Goal: Task Accomplishment & Management: Manage account settings

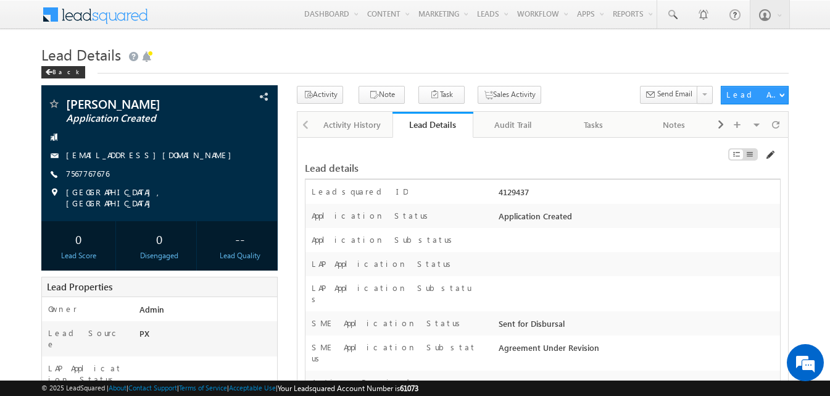
click at [772, 154] on span at bounding box center [770, 155] width 10 height 10
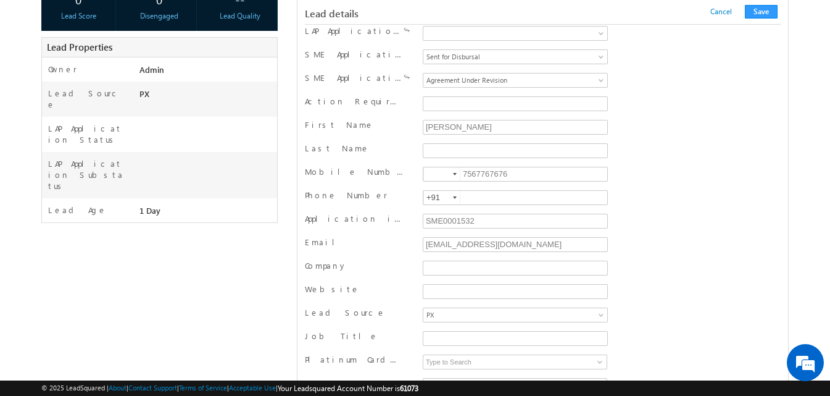
scroll to position [247, 0]
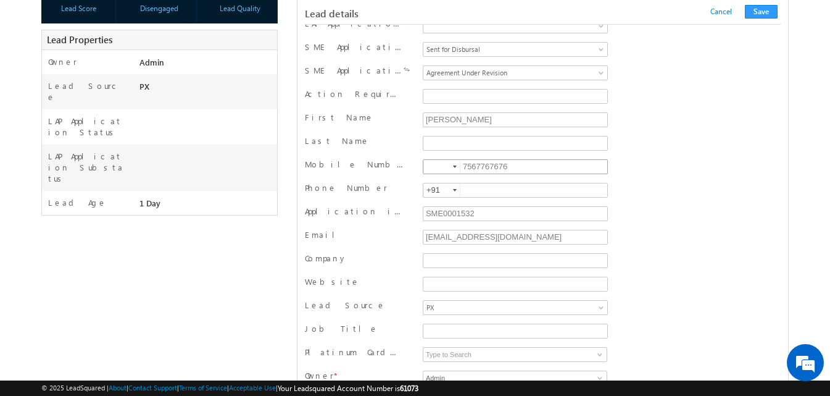
click at [485, 165] on input "7567767676" at bounding box center [515, 166] width 185 height 15
type input "9686279293"
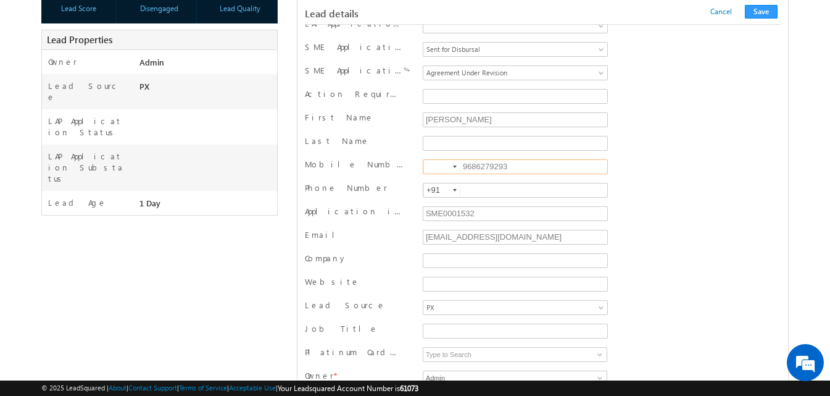
click at [453, 168] on div at bounding box center [455, 166] width 4 height 2
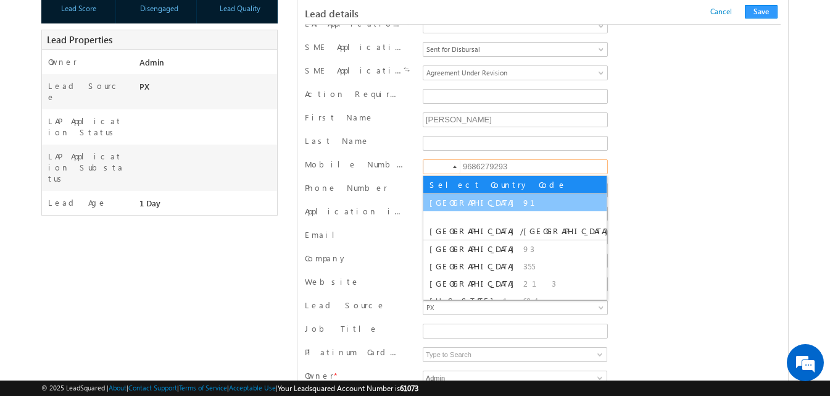
click at [523, 201] on span "91" at bounding box center [536, 202] width 27 height 10
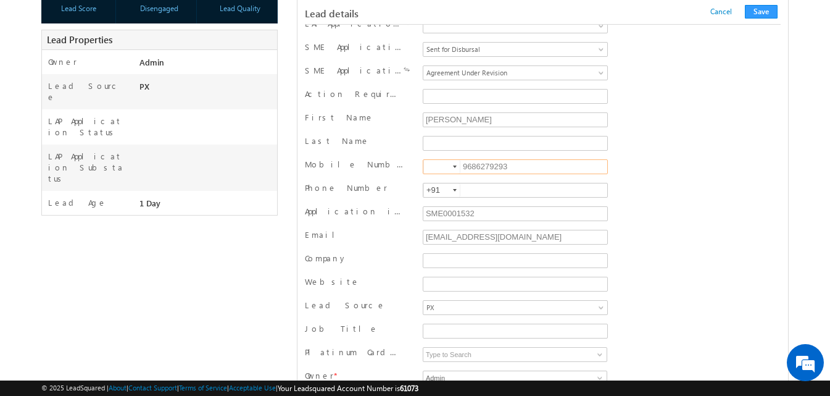
type input "+91"
drag, startPoint x: 527, startPoint y: 234, endPoint x: 421, endPoint y: 238, distance: 106.2
click at [421, 238] on div "testmassme4@moc.com" at bounding box center [515, 238] width 191 height 19
type input "swati.shikha@werize.com"
click at [762, 15] on button "Save" at bounding box center [761, 12] width 33 height 14
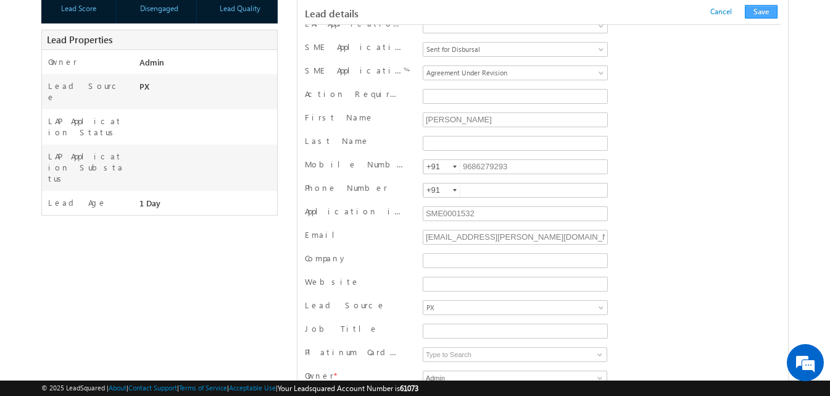
scroll to position [1241, 0]
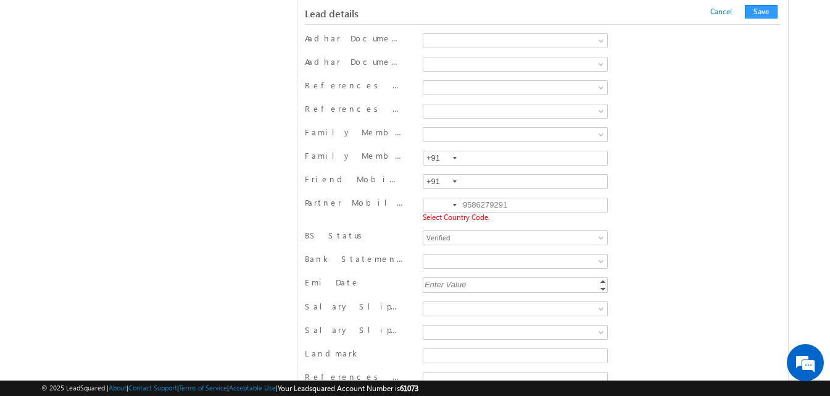
click at [455, 206] on div at bounding box center [455, 205] width 4 height 2
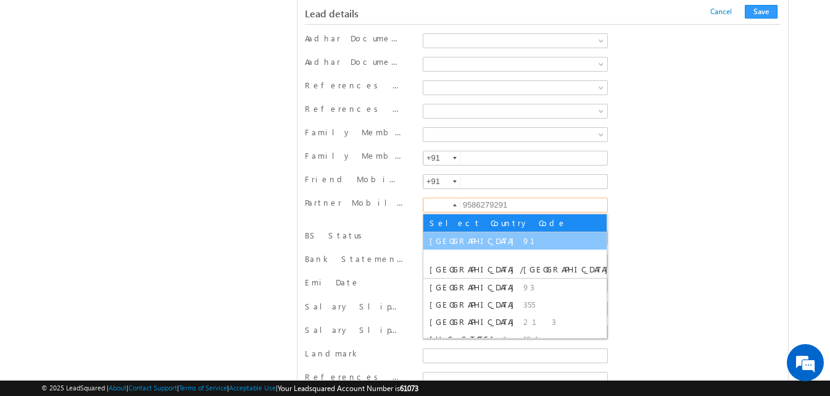
click at [446, 239] on span "[GEOGRAPHIC_DATA]" at bounding box center [474, 240] width 91 height 10
type input "+91"
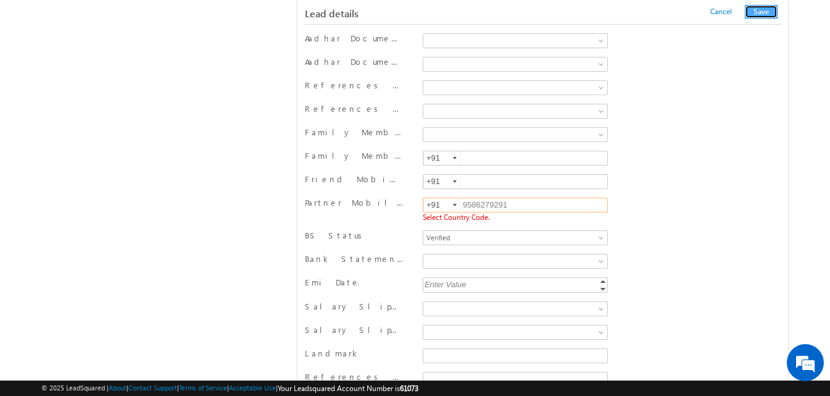
click at [770, 13] on button "Save" at bounding box center [761, 12] width 33 height 14
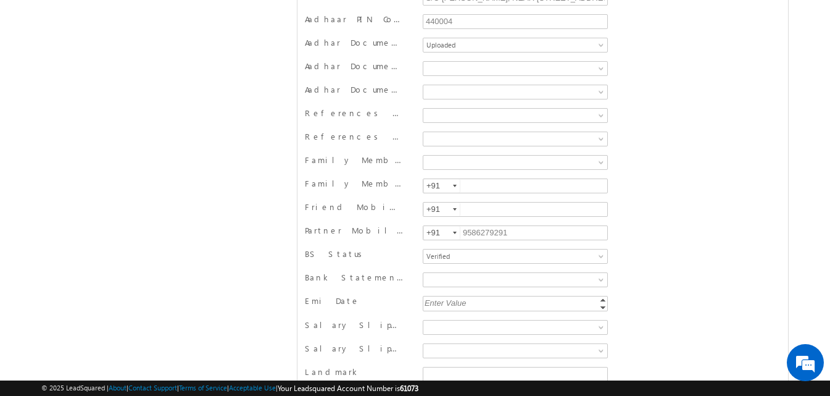
scroll to position [0, 0]
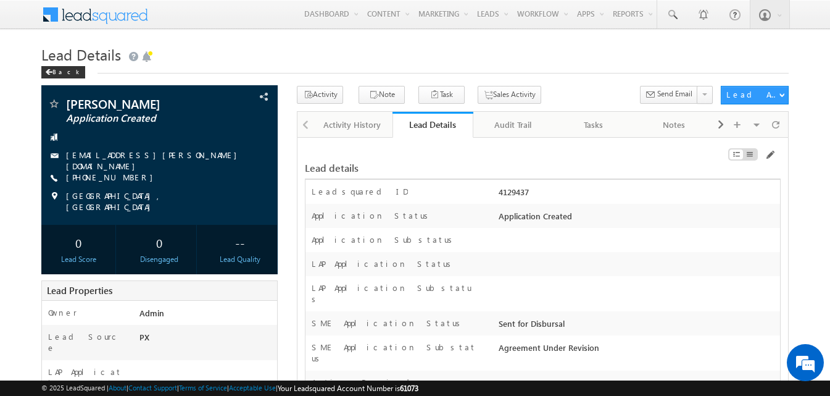
click at [568, 57] on h1 "Lead Details" at bounding box center [414, 53] width 747 height 24
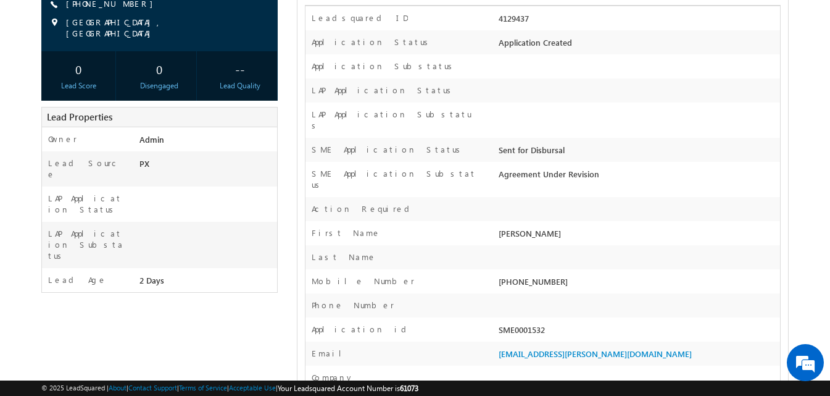
scroll to position [62, 0]
